Goal: Task Accomplishment & Management: Complete application form

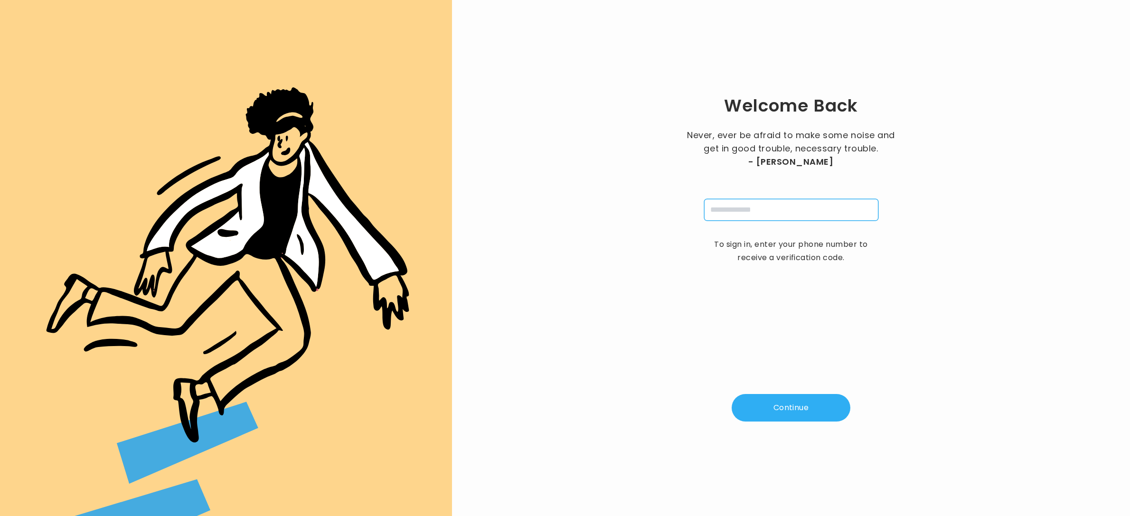
click at [729, 208] on input "tel" at bounding box center [791, 210] width 174 height 22
type input "**********"
click at [781, 409] on button "Continue" at bounding box center [791, 408] width 119 height 28
type input "*"
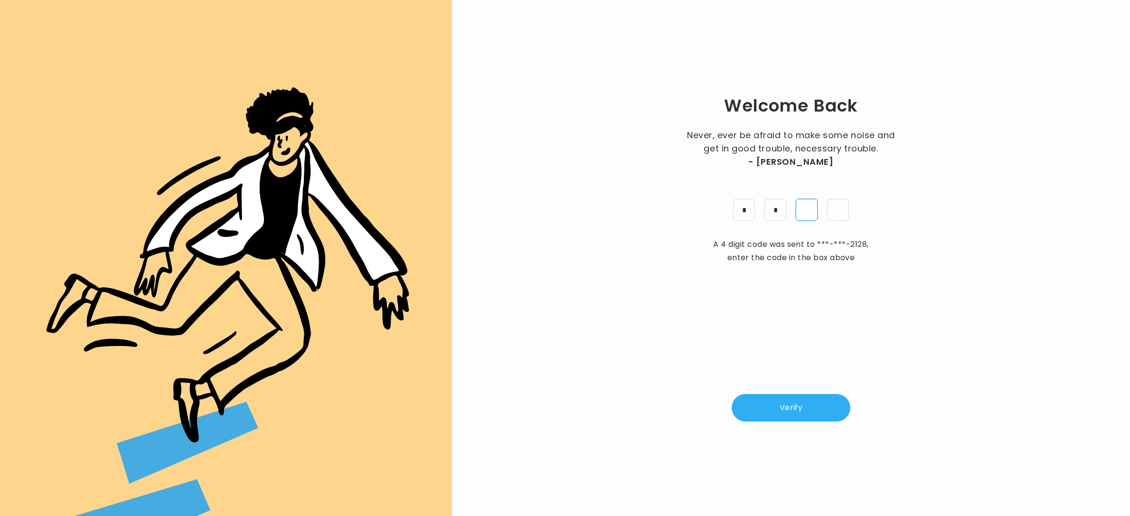
type input "*"
click at [799, 412] on button "Verify" at bounding box center [791, 408] width 119 height 28
